Goal: Task Accomplishment & Management: Complete application form

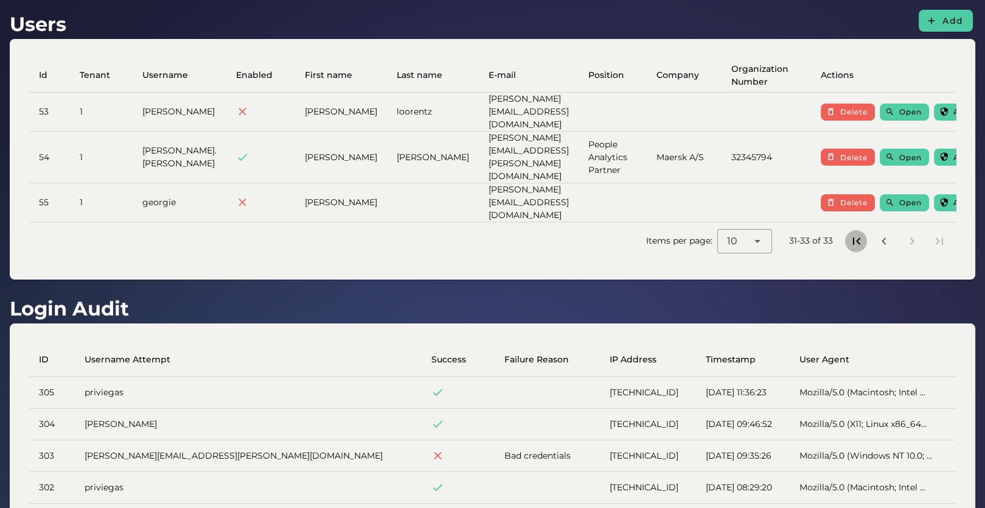
click at [860, 234] on icon "First page" at bounding box center [856, 241] width 15 height 15
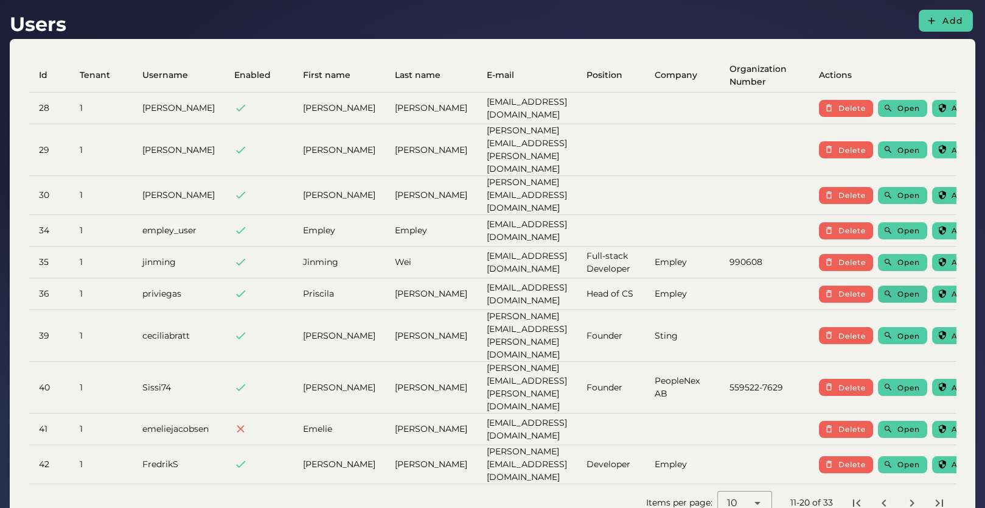
click at [915, 289] on span "Open" at bounding box center [908, 293] width 23 height 9
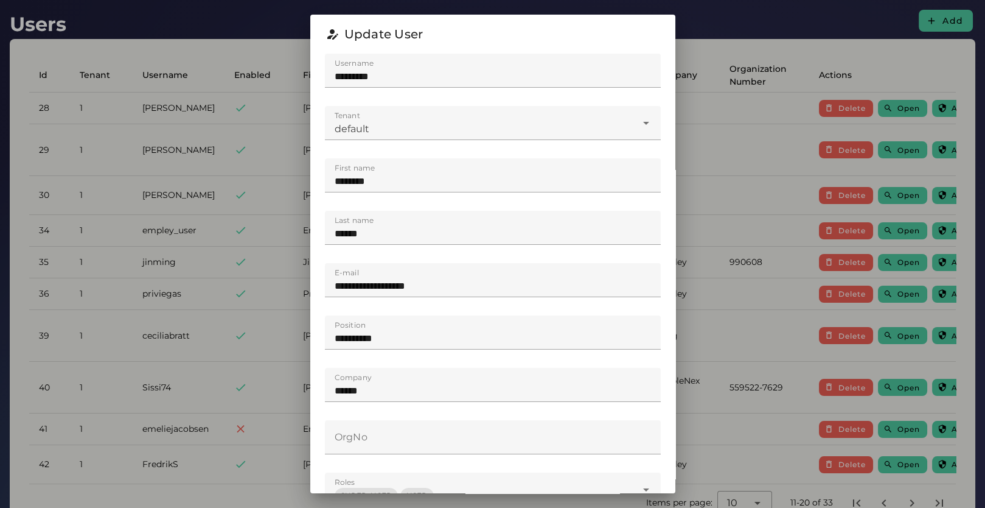
scroll to position [204, 0]
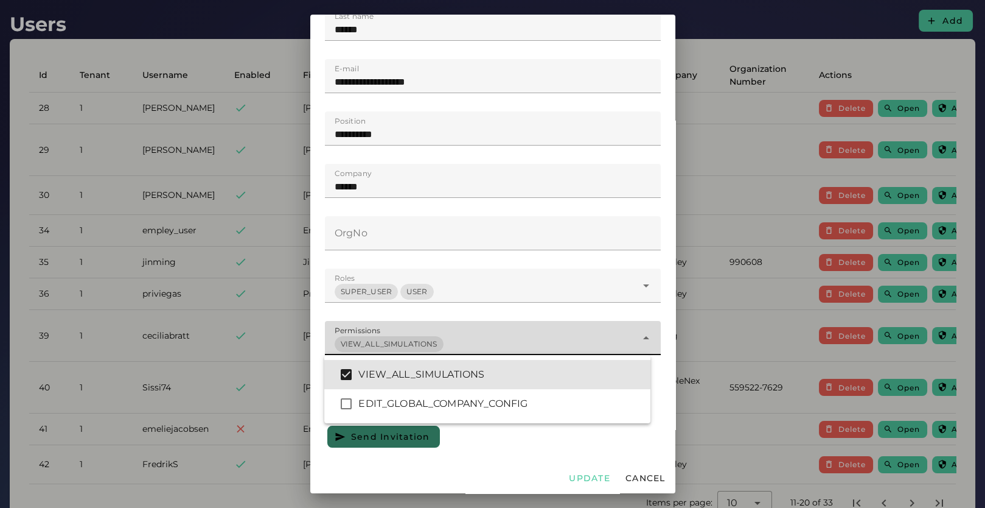
click at [497, 321] on div "VIEW_ALL_SIMULATIONS *" at bounding box center [481, 338] width 312 height 34
click at [494, 281] on div "SUPER_USER USER ****" at bounding box center [481, 285] width 312 height 34
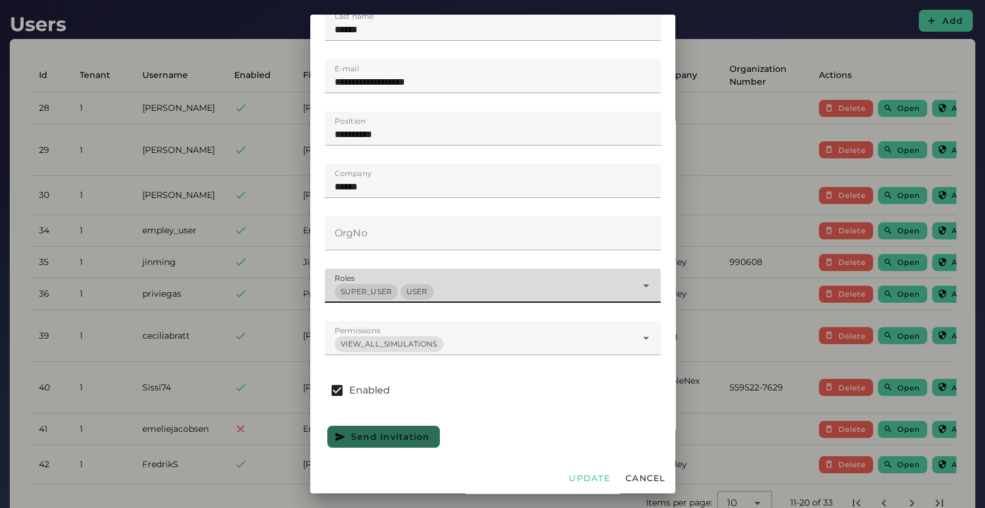
click at [494, 281] on div "SUPER_USER USER ****" at bounding box center [481, 285] width 312 height 34
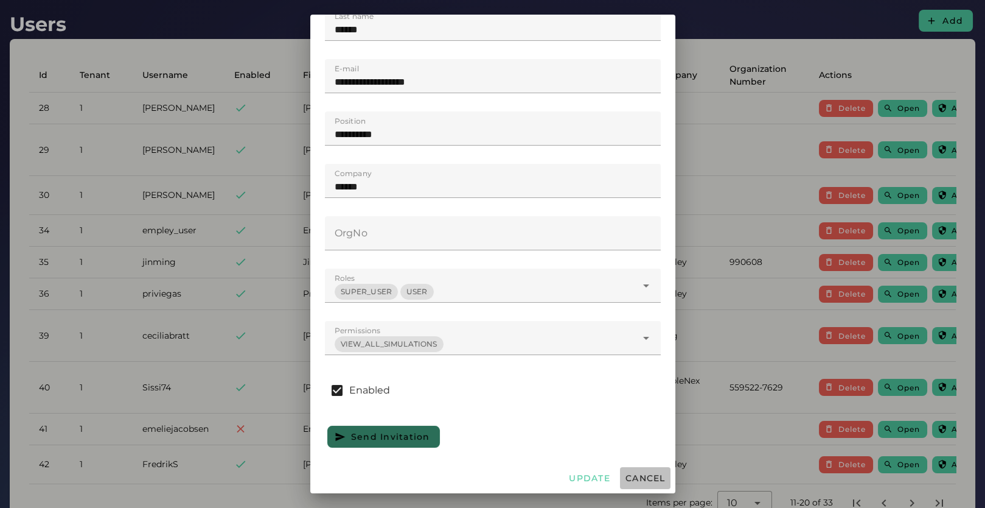
click at [633, 478] on span "Cancel" at bounding box center [645, 477] width 41 height 11
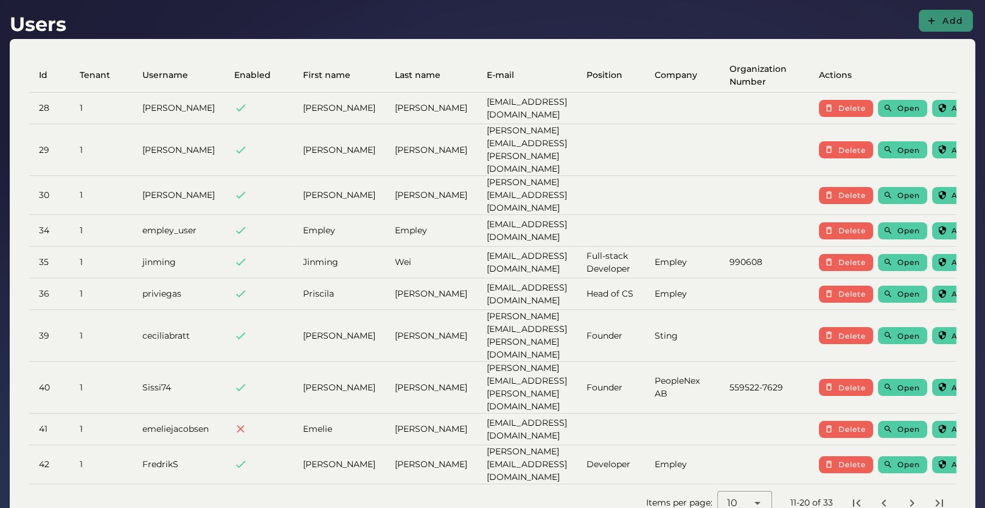
click at [942, 14] on button "Add" at bounding box center [946, 21] width 54 height 22
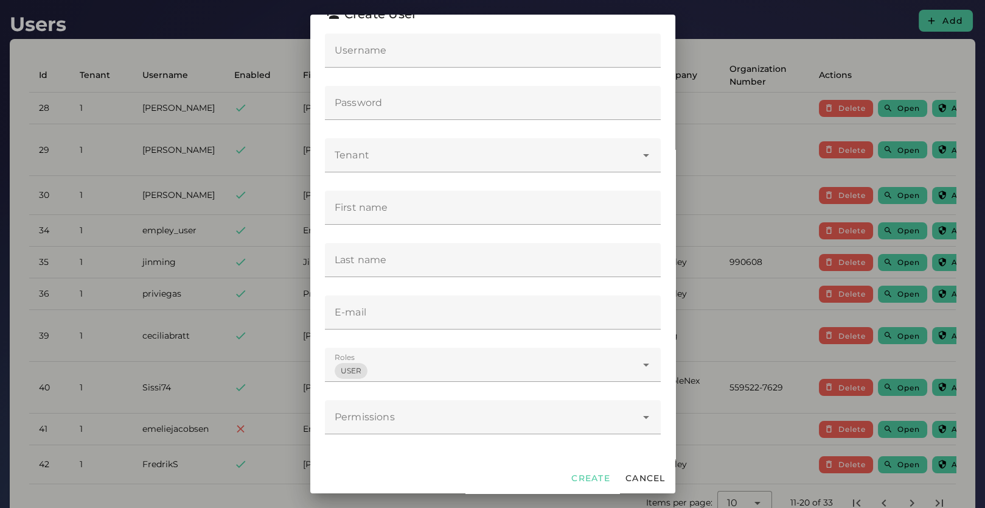
scroll to position [0, 0]
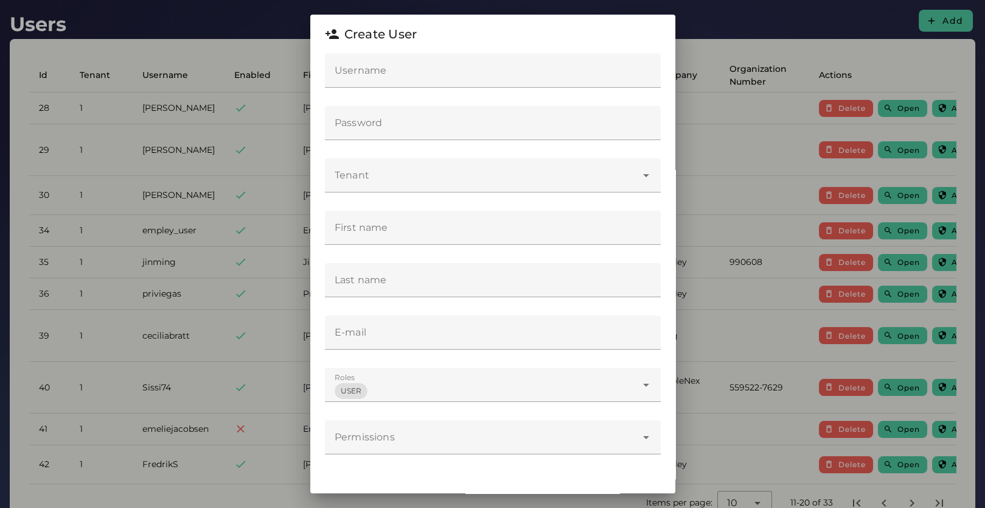
click at [394, 58] on input "Username" at bounding box center [493, 71] width 336 height 34
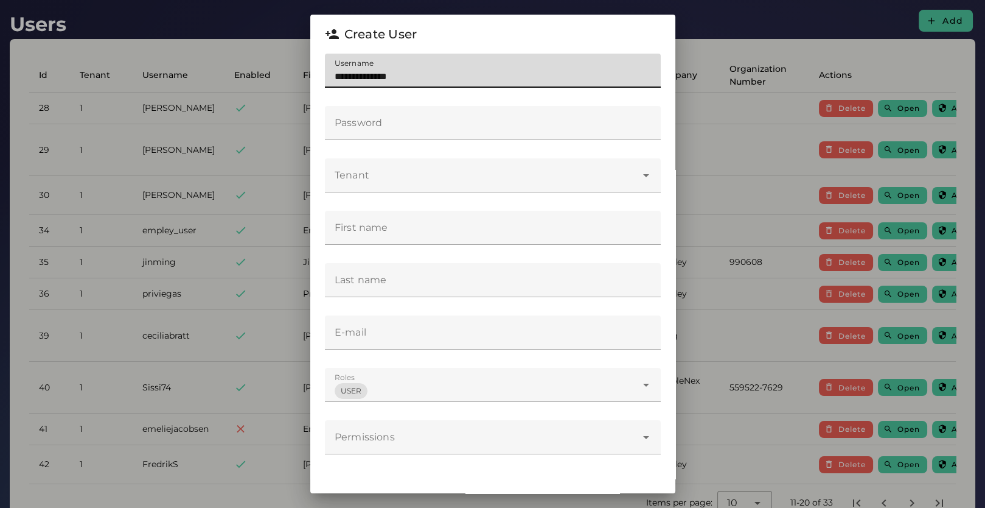
type input "**********"
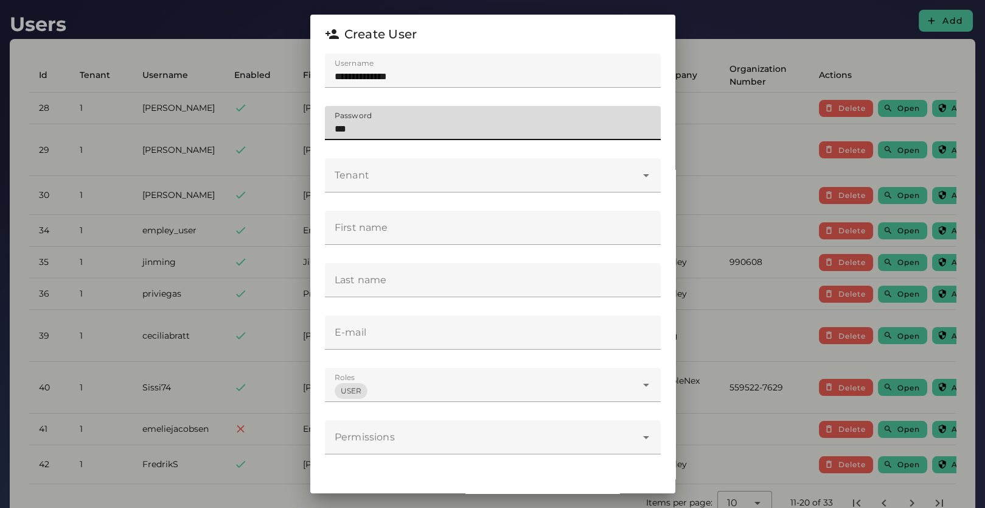
type input "***"
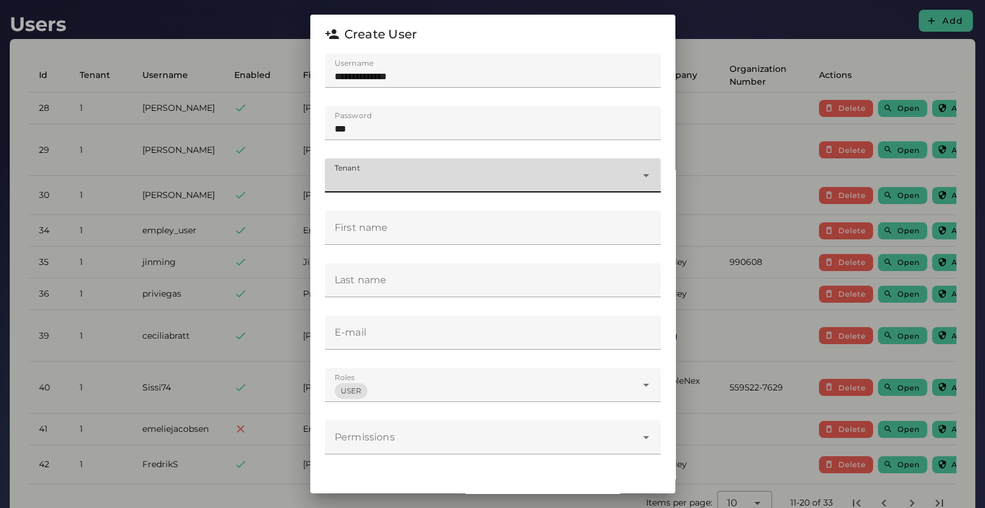
click at [396, 165] on div at bounding box center [481, 175] width 312 height 34
click at [398, 206] on div "default" at bounding box center [487, 211] width 306 height 15
type input "*"
click at [406, 236] on input "First name" at bounding box center [493, 228] width 336 height 34
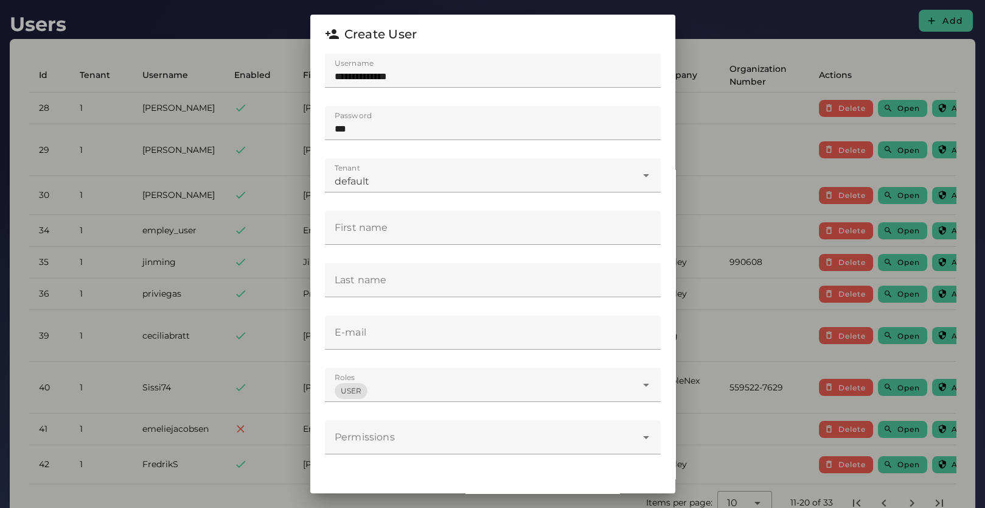
click at [362, 353] on div at bounding box center [493, 355] width 336 height 13
click at [395, 337] on input "E-mail" at bounding box center [493, 332] width 336 height 34
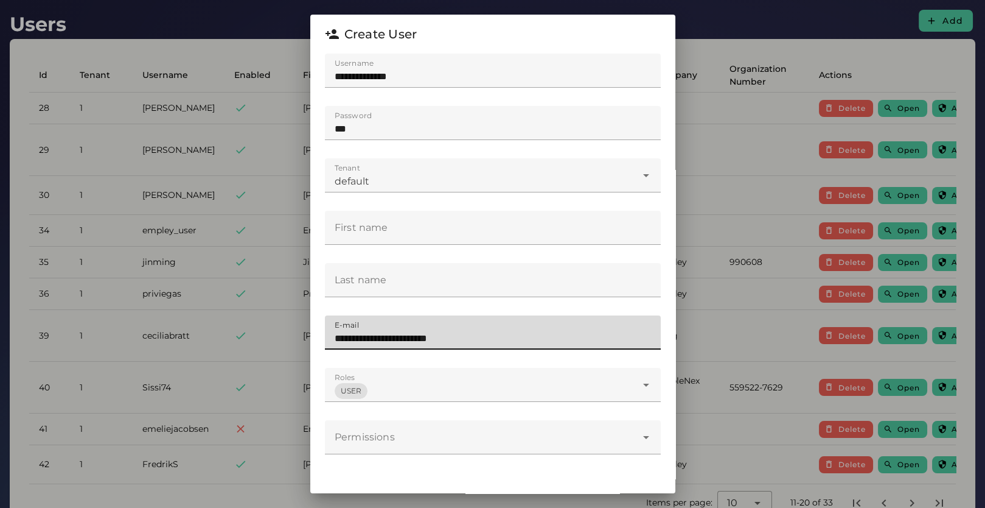
scroll to position [20, 0]
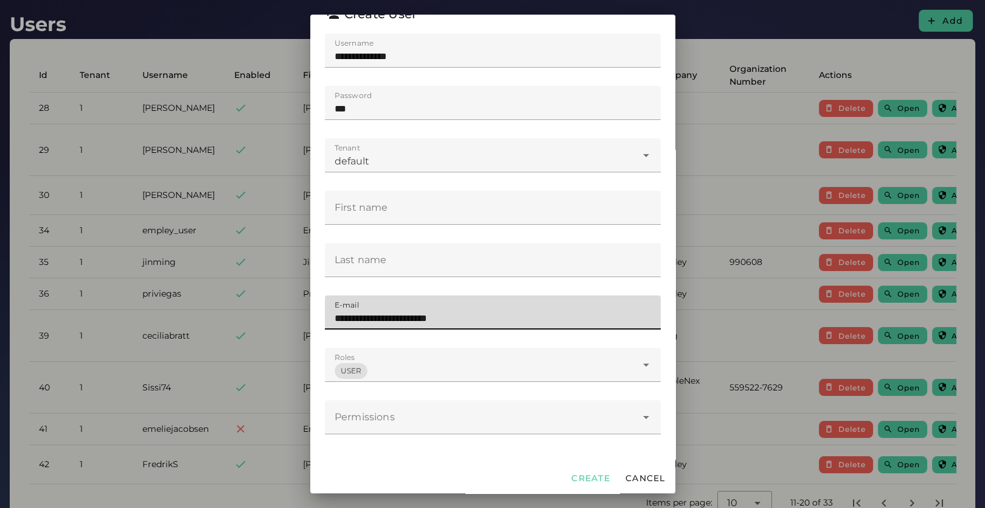
type input "**********"
click at [414, 371] on div "USER *" at bounding box center [481, 364] width 312 height 34
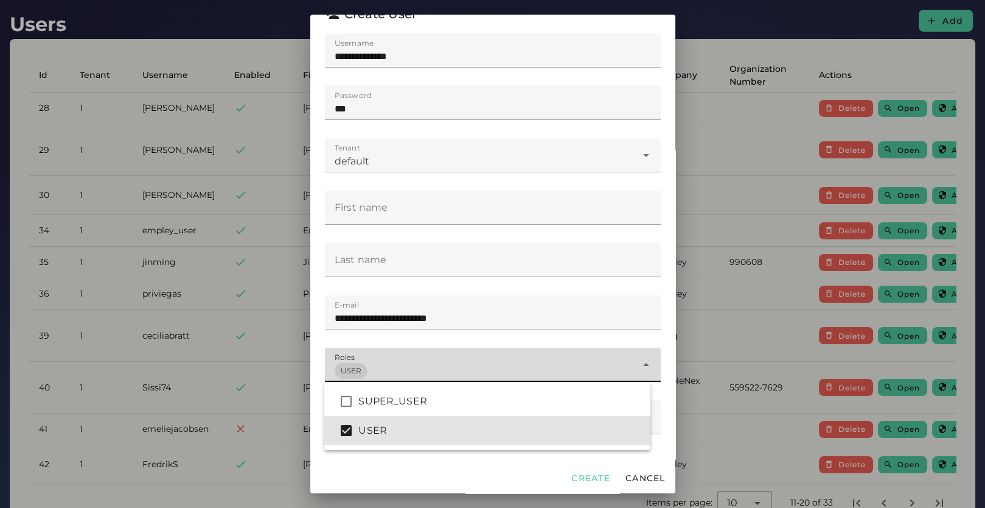
click at [414, 371] on div "USER *" at bounding box center [481, 364] width 312 height 34
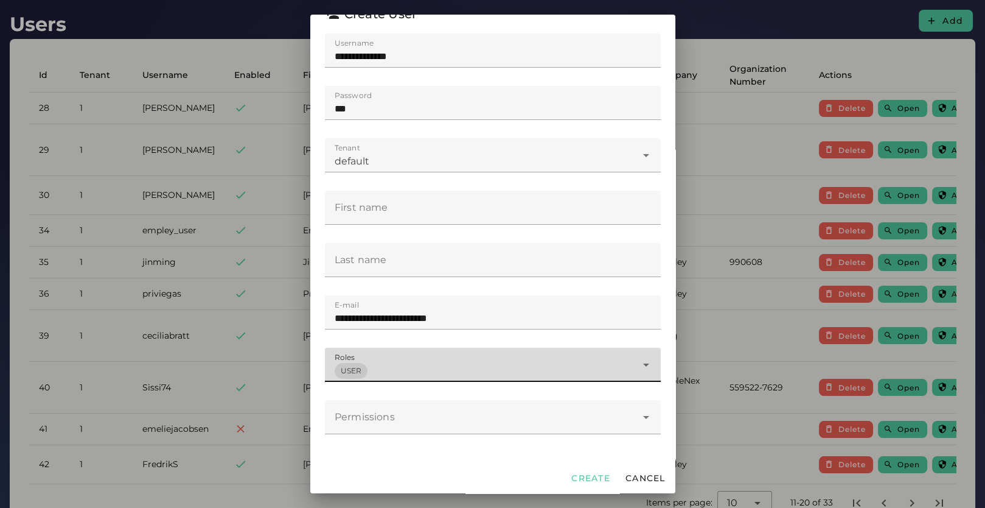
click at [402, 401] on div at bounding box center [481, 417] width 312 height 34
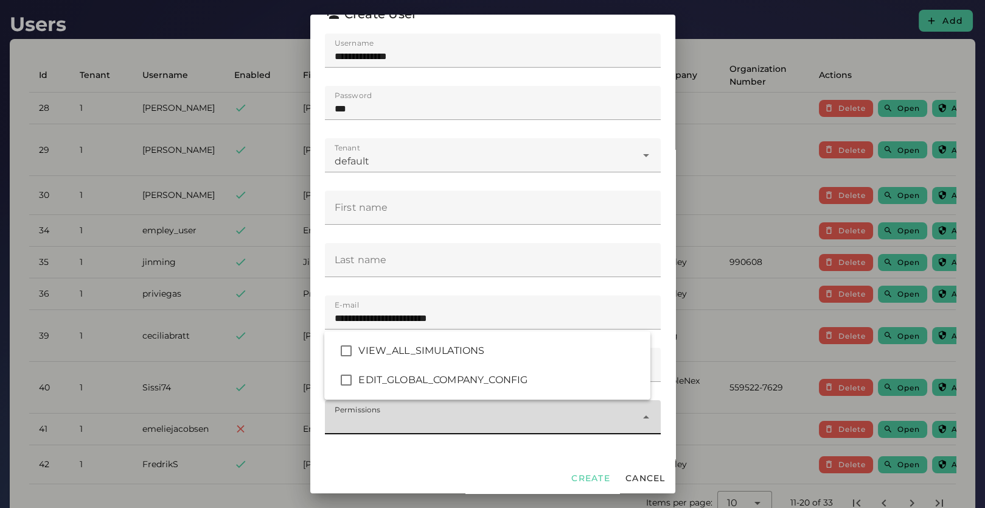
click at [398, 445] on div at bounding box center [493, 443] width 316 height 9
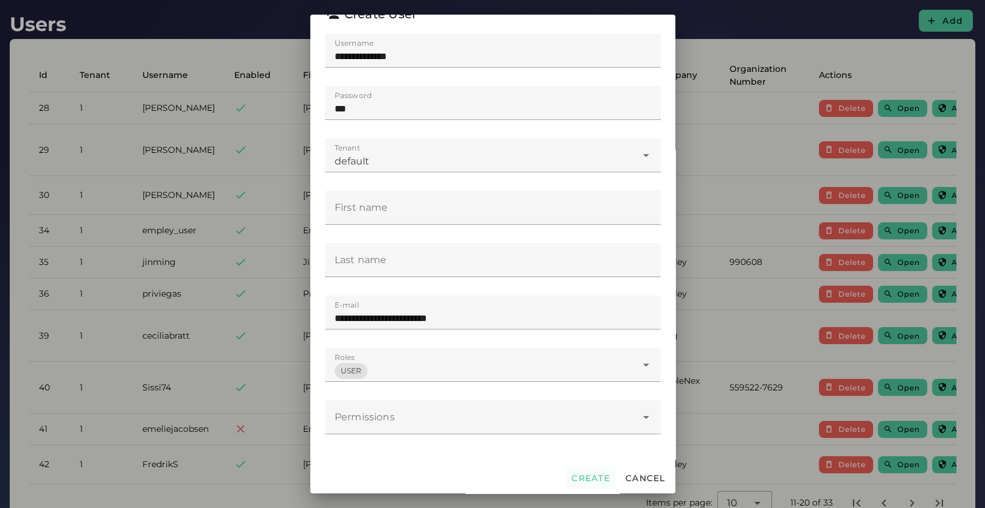
click at [582, 482] on span "Create" at bounding box center [591, 477] width 40 height 11
click at [7, 174] on div at bounding box center [492, 254] width 985 height 508
